Goal: Find contact information: Find contact information

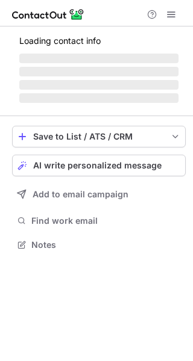
scroll to position [263, 193]
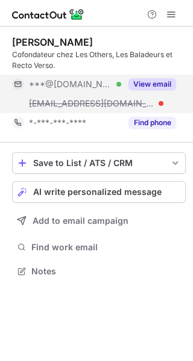
click at [138, 82] on button "View email" at bounding box center [152, 84] width 48 height 12
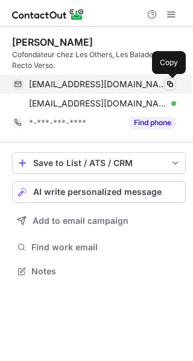
click at [169, 80] on span at bounding box center [170, 84] width 10 height 10
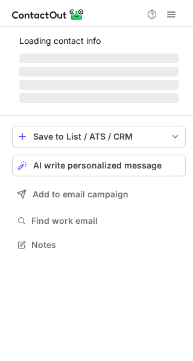
scroll to position [233, 193]
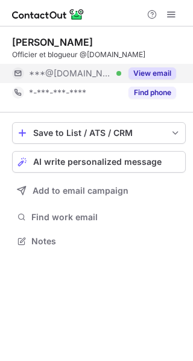
click at [156, 65] on div "View email" at bounding box center [148, 73] width 55 height 19
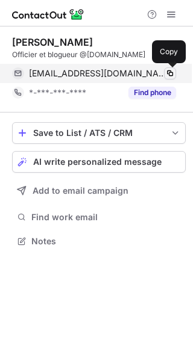
click at [170, 72] on span at bounding box center [170, 74] width 10 height 10
